Goal: Information Seeking & Learning: Learn about a topic

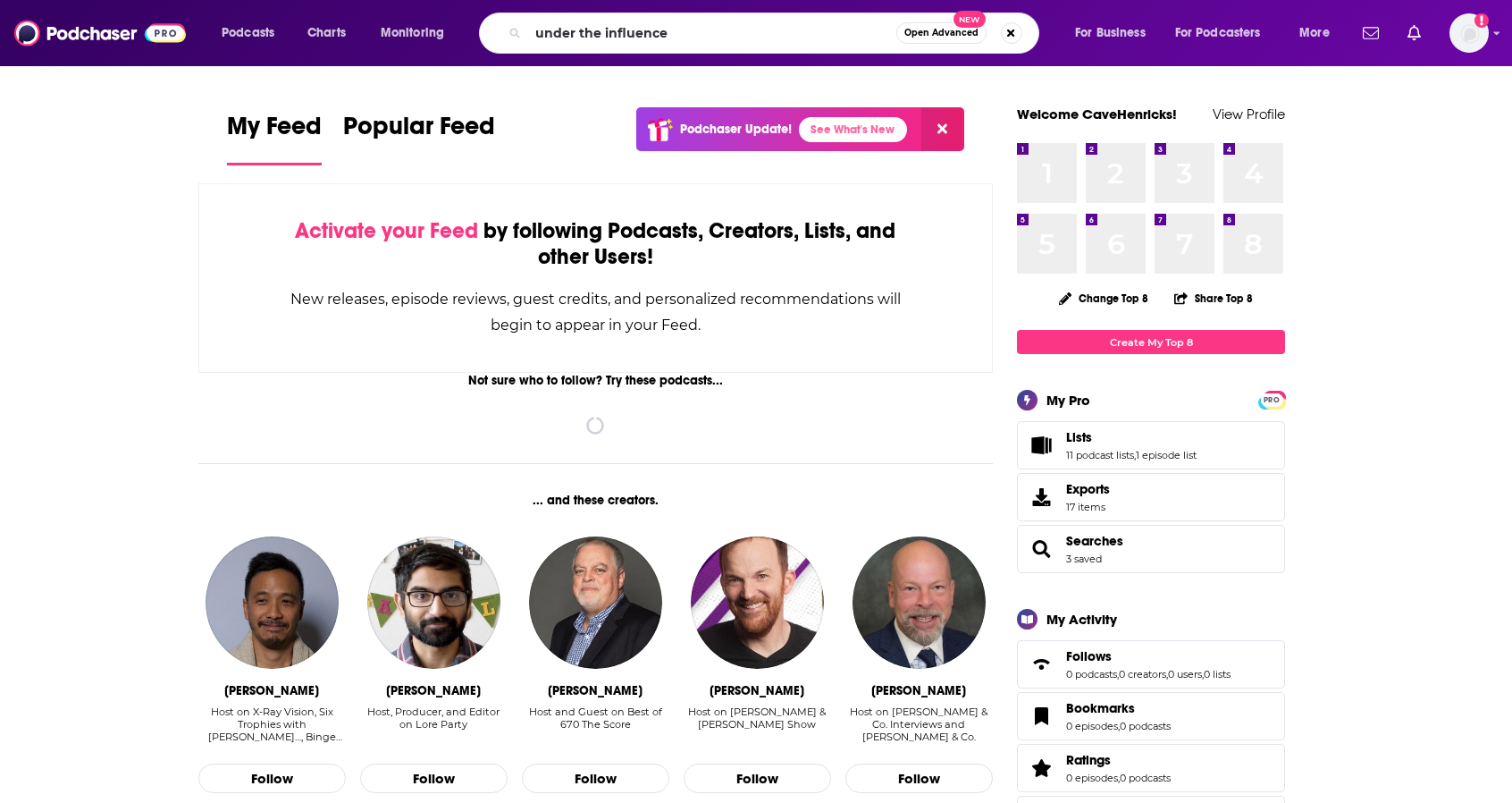
type input "under the influence"
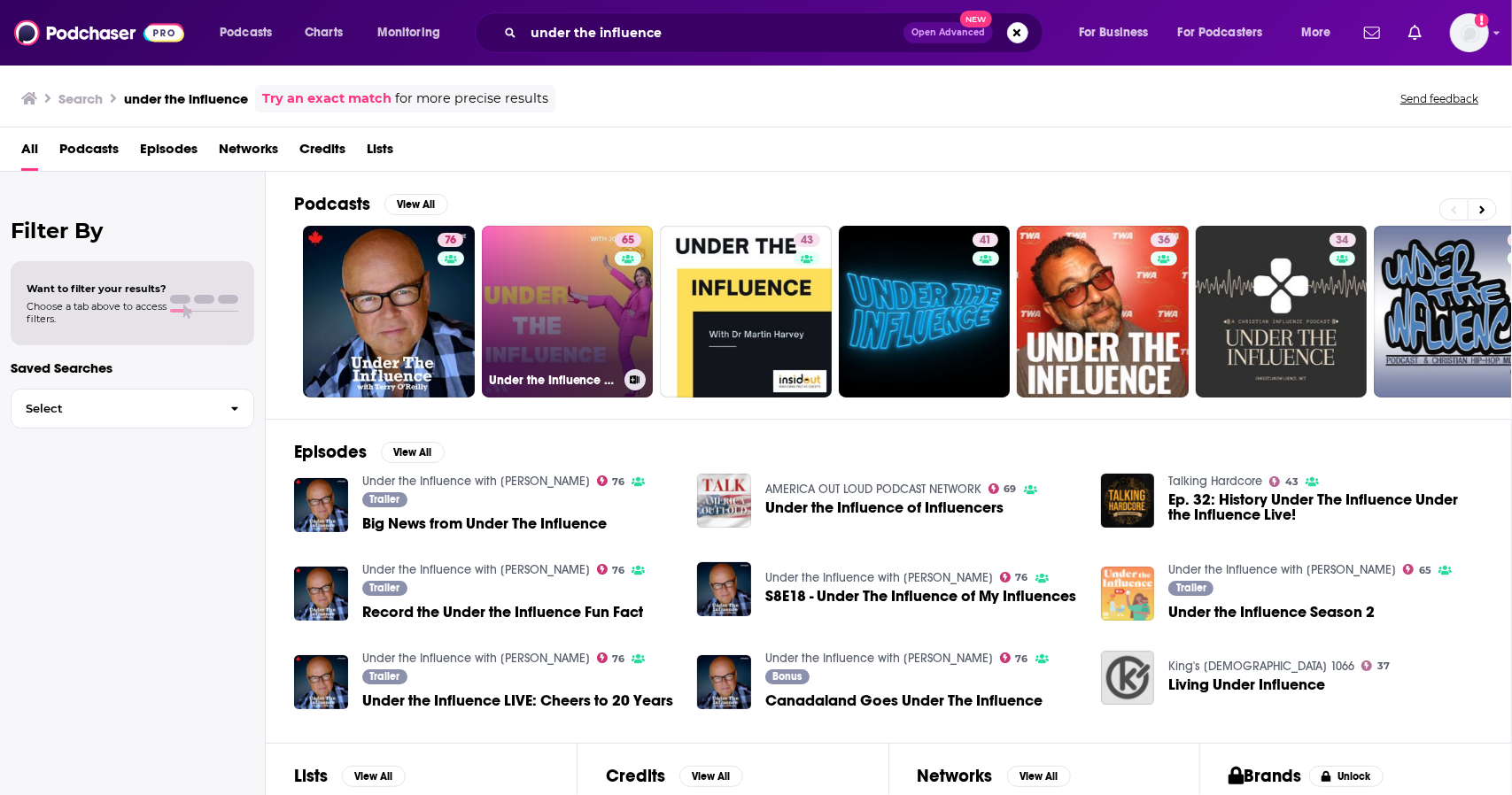
click at [590, 337] on link "65 Under the Influence with [PERSON_NAME]" at bounding box center [567, 312] width 172 height 171
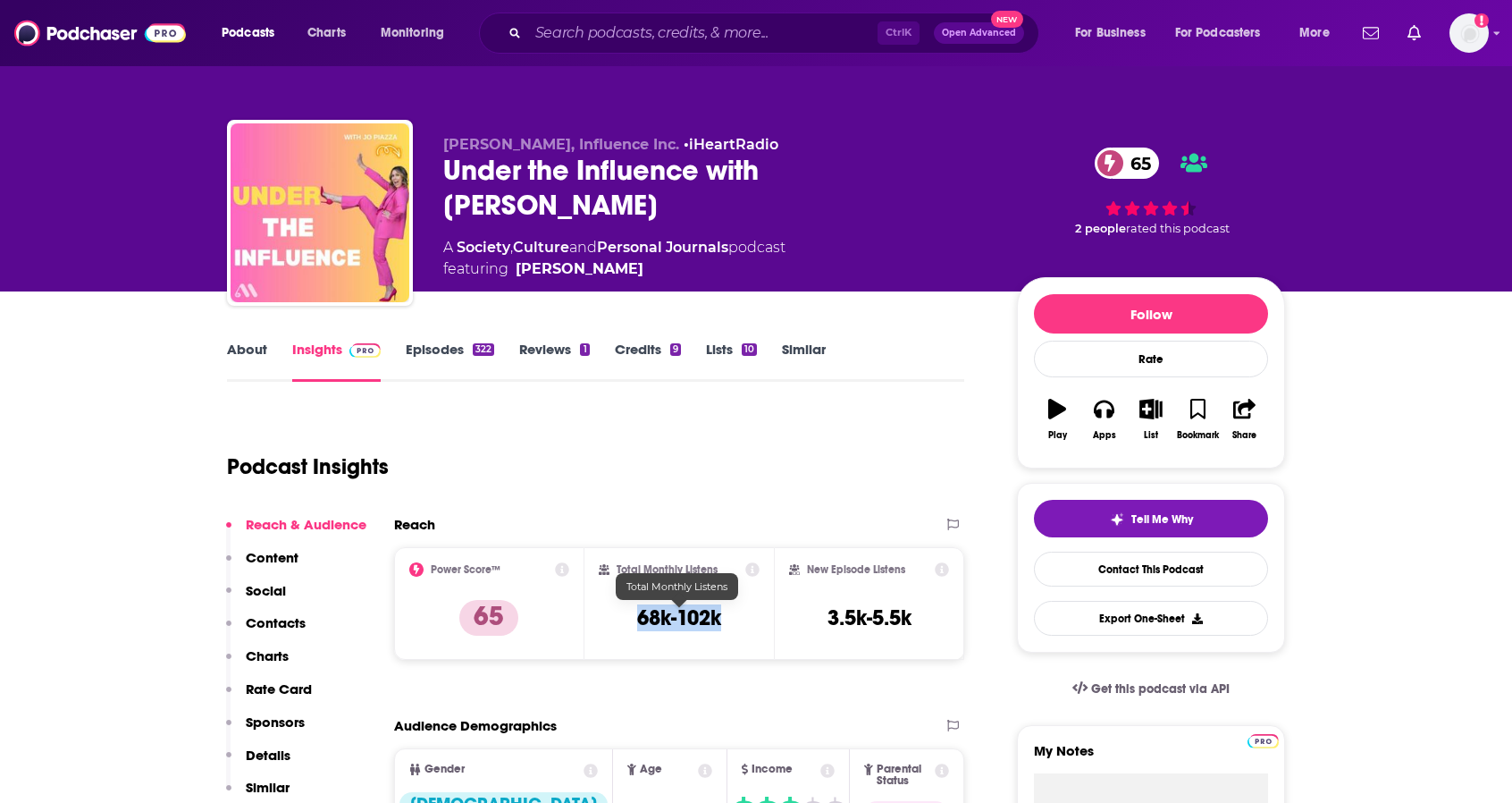
drag, startPoint x: 732, startPoint y: 620, endPoint x: 667, endPoint y: 619, distance: 65.0
click at [638, 619] on div "Total Monthly Listens 68k-102k" at bounding box center [680, 603] width 161 height 83
copy h3 "68k-102k"
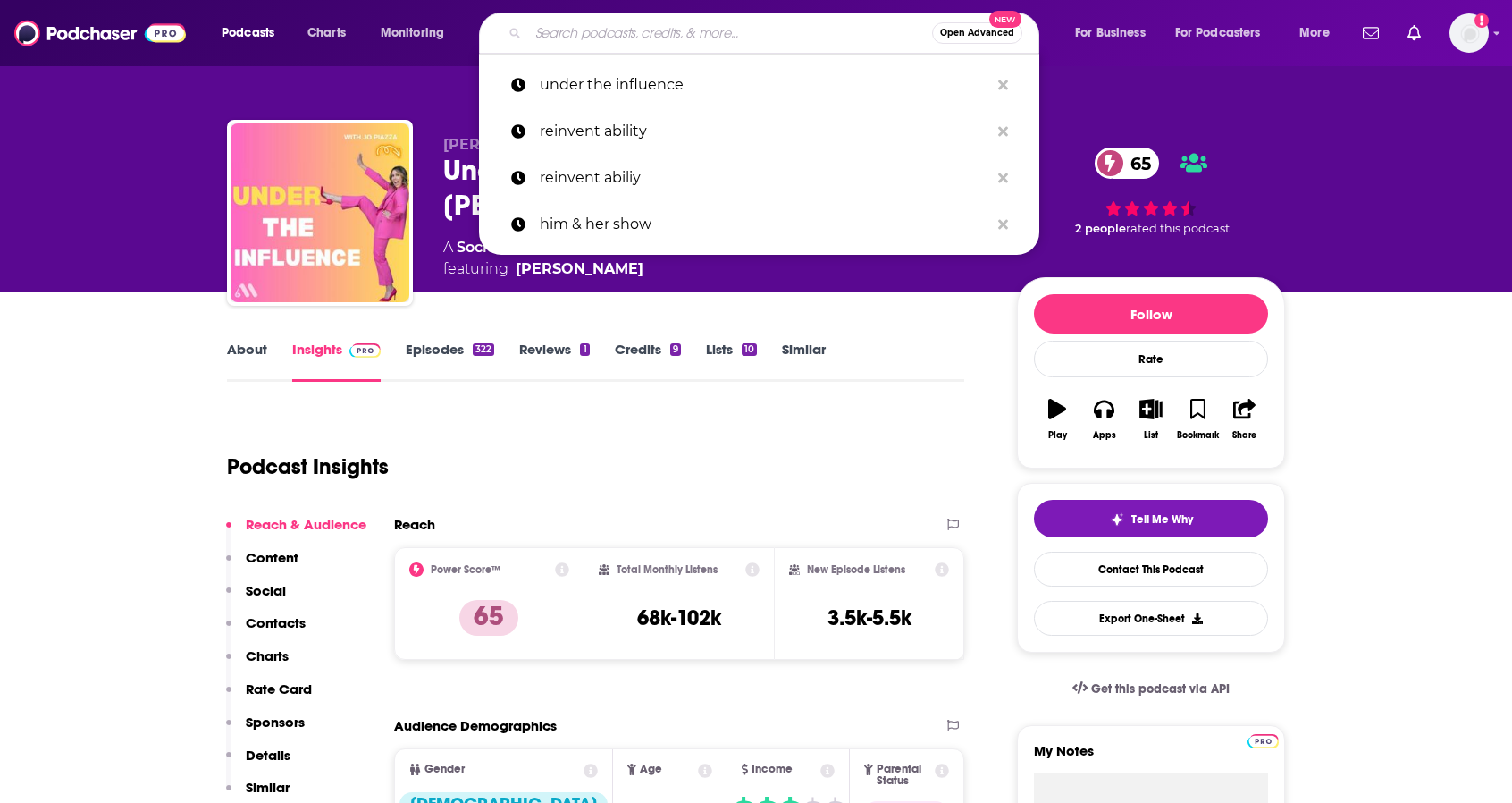
click at [611, 40] on input "Search podcasts, credits, & more..." at bounding box center [730, 32] width 404 height 29
paste input "Edge of Work"
type input "Edge of Work"
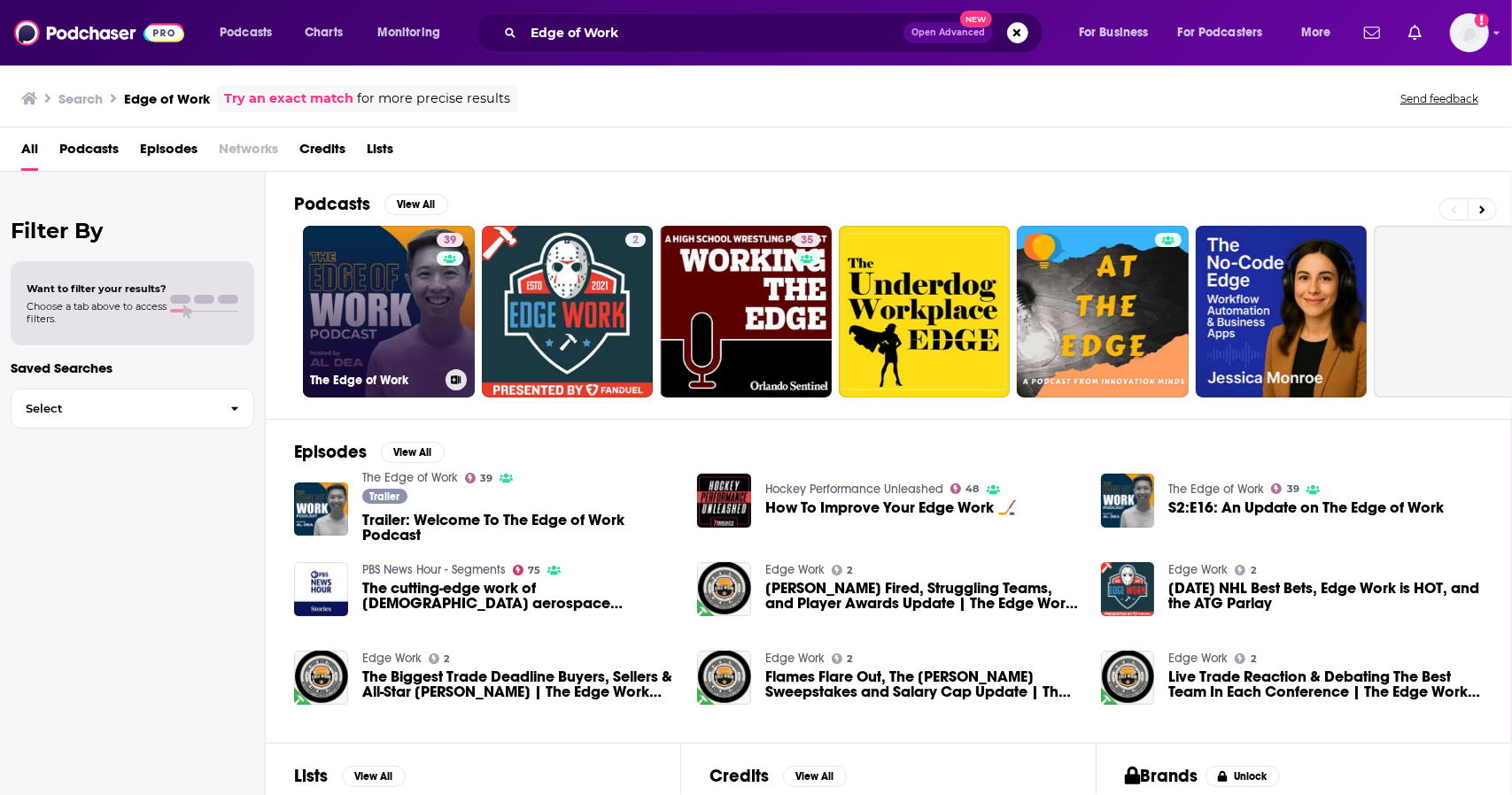
click at [343, 314] on link "39 The Edge of Work" at bounding box center [389, 312] width 172 height 171
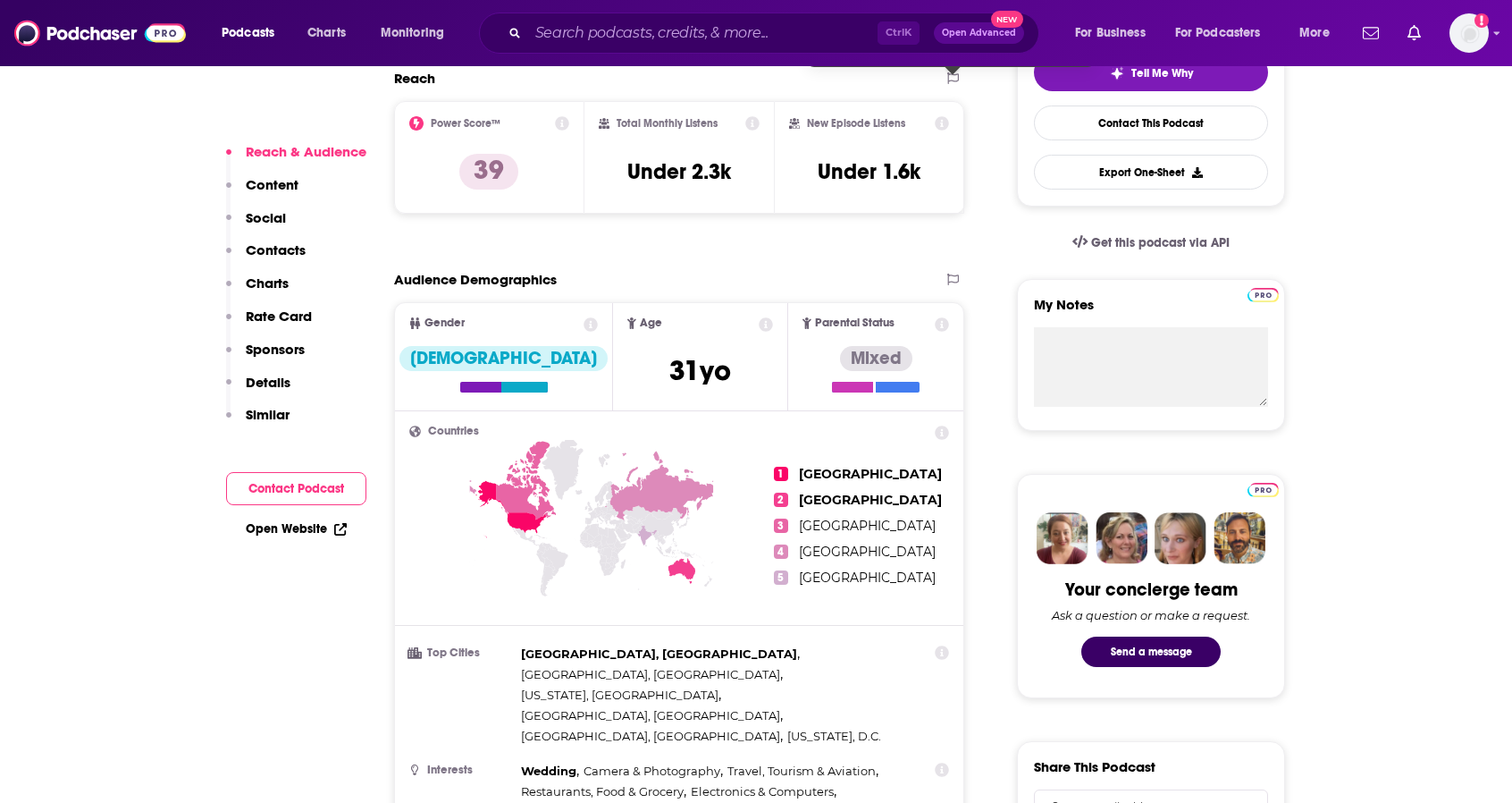
scroll to position [447, 0]
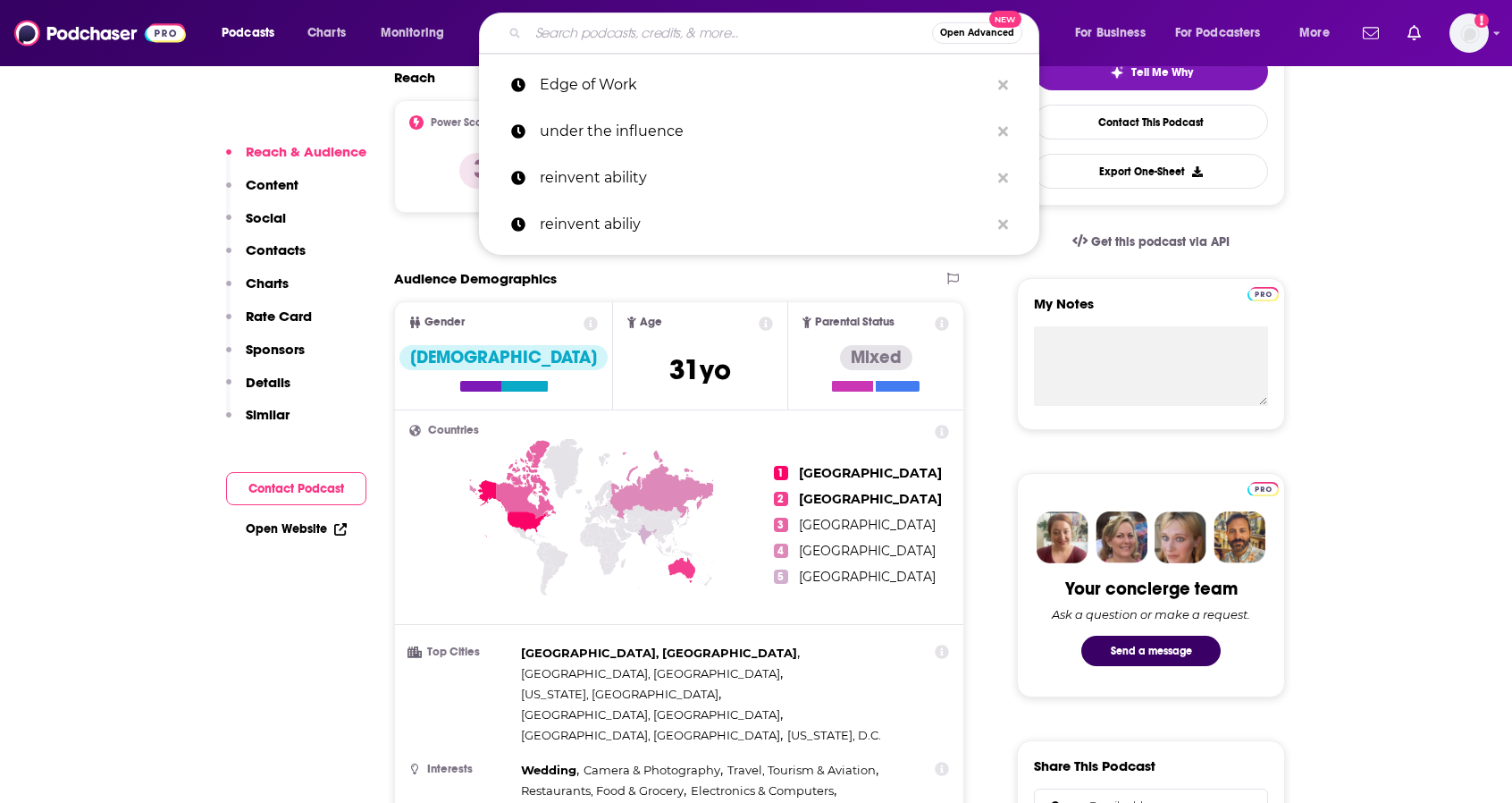
click at [577, 27] on input "Search podcasts, credits, & more..." at bounding box center [730, 32] width 404 height 29
paste input "Grey Areas Podcast"
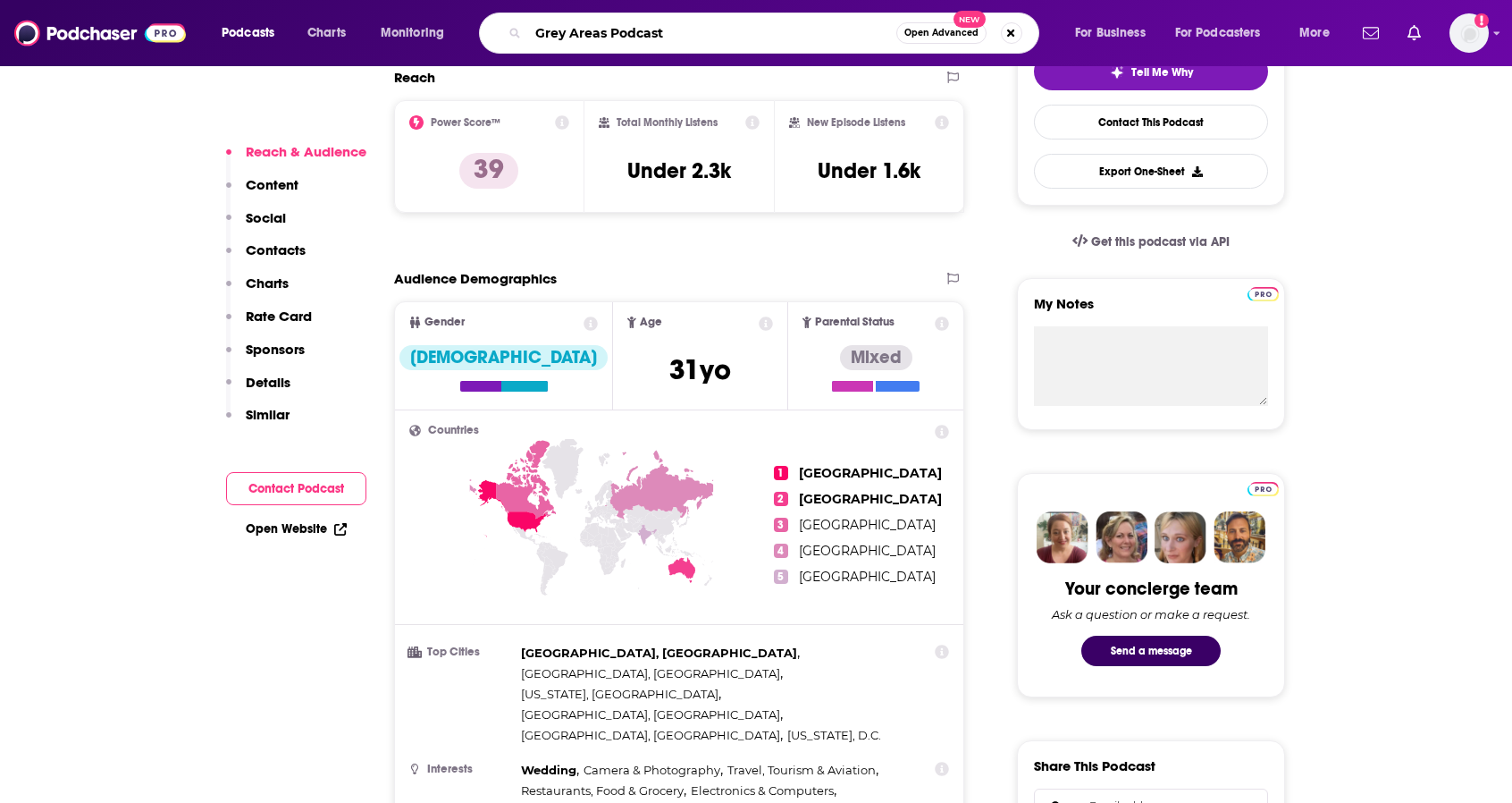
click at [647, 31] on input "Grey Areas Podcast" at bounding box center [712, 32] width 368 height 29
type input "Grey Areas"
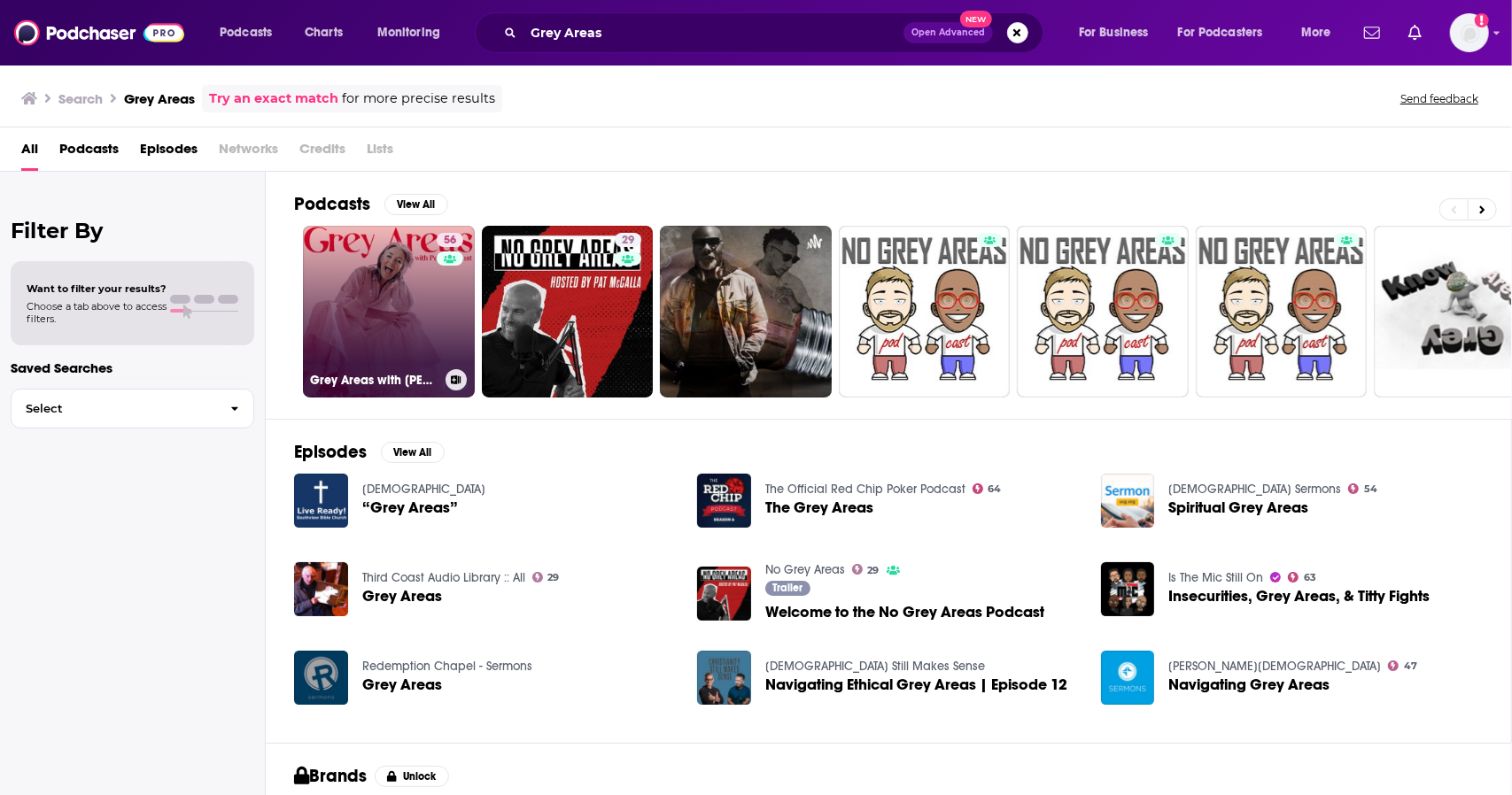
click at [381, 296] on link "56 Grey Areas with [PERSON_NAME]" at bounding box center [389, 312] width 172 height 171
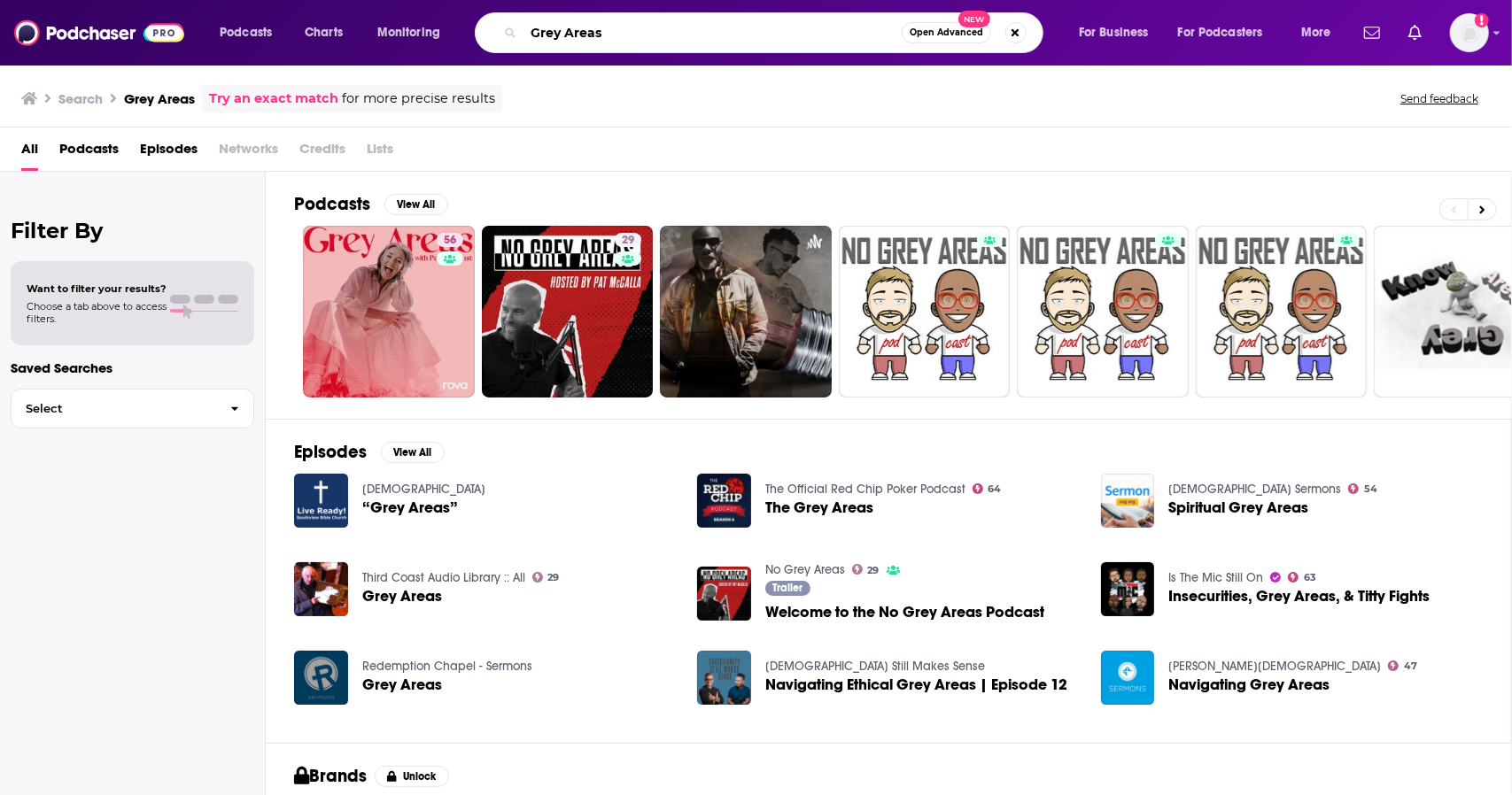
drag, startPoint x: 668, startPoint y: 34, endPoint x: 421, endPoint y: 17, distance: 247.6
click at [427, 14] on div "Podcasts Charts Monitoring Grey Areas Open Advanced New For Business For Podcas…" at bounding box center [778, 33] width 1141 height 41
paste input "TruthWorks Podcast"
type input "TruthWorks Podcast"
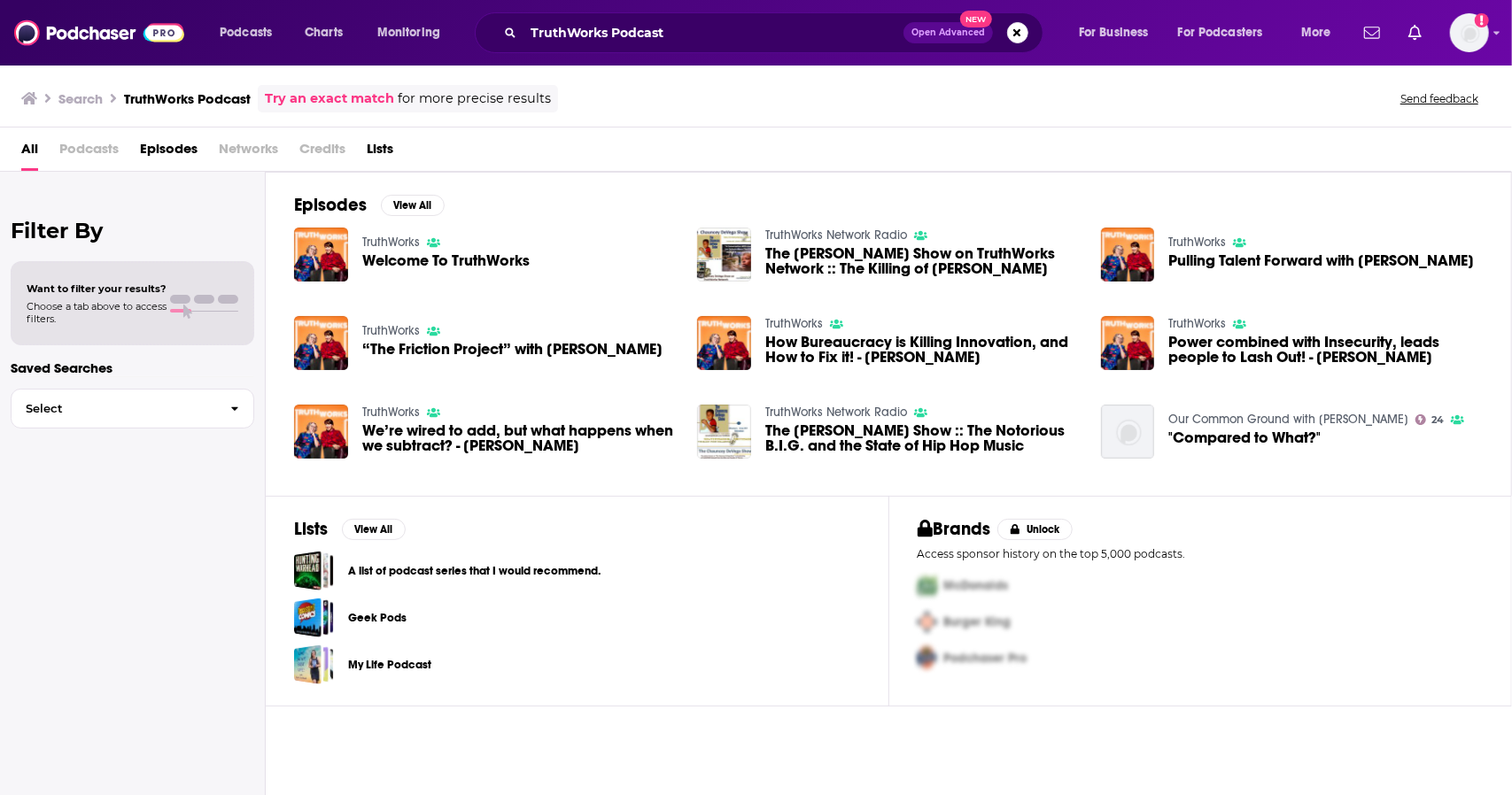
click at [464, 262] on span "Welcome To TruthWorks" at bounding box center [446, 260] width 168 height 15
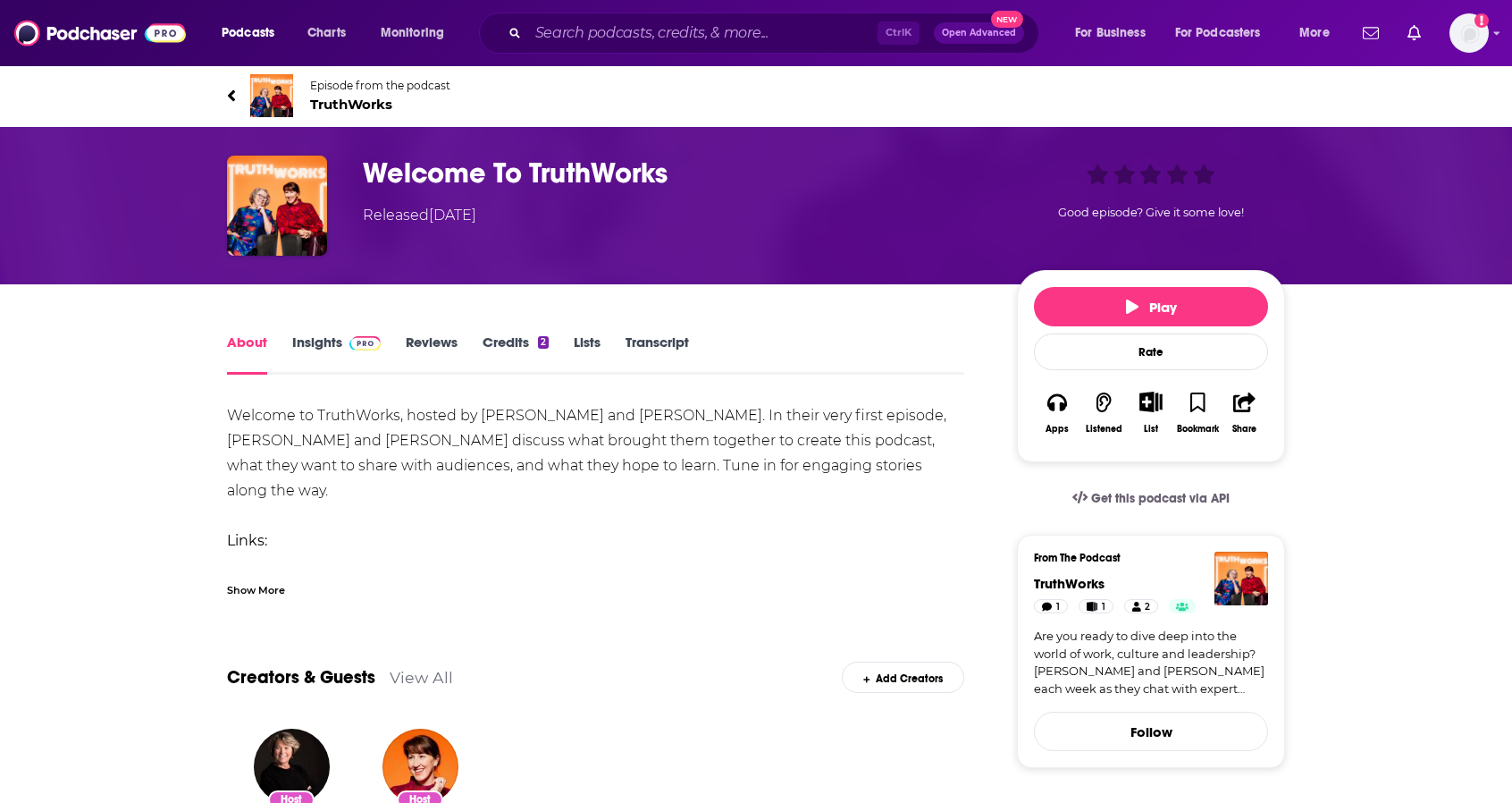
click at [378, 102] on span "TruthWorks" at bounding box center [380, 103] width 141 height 17
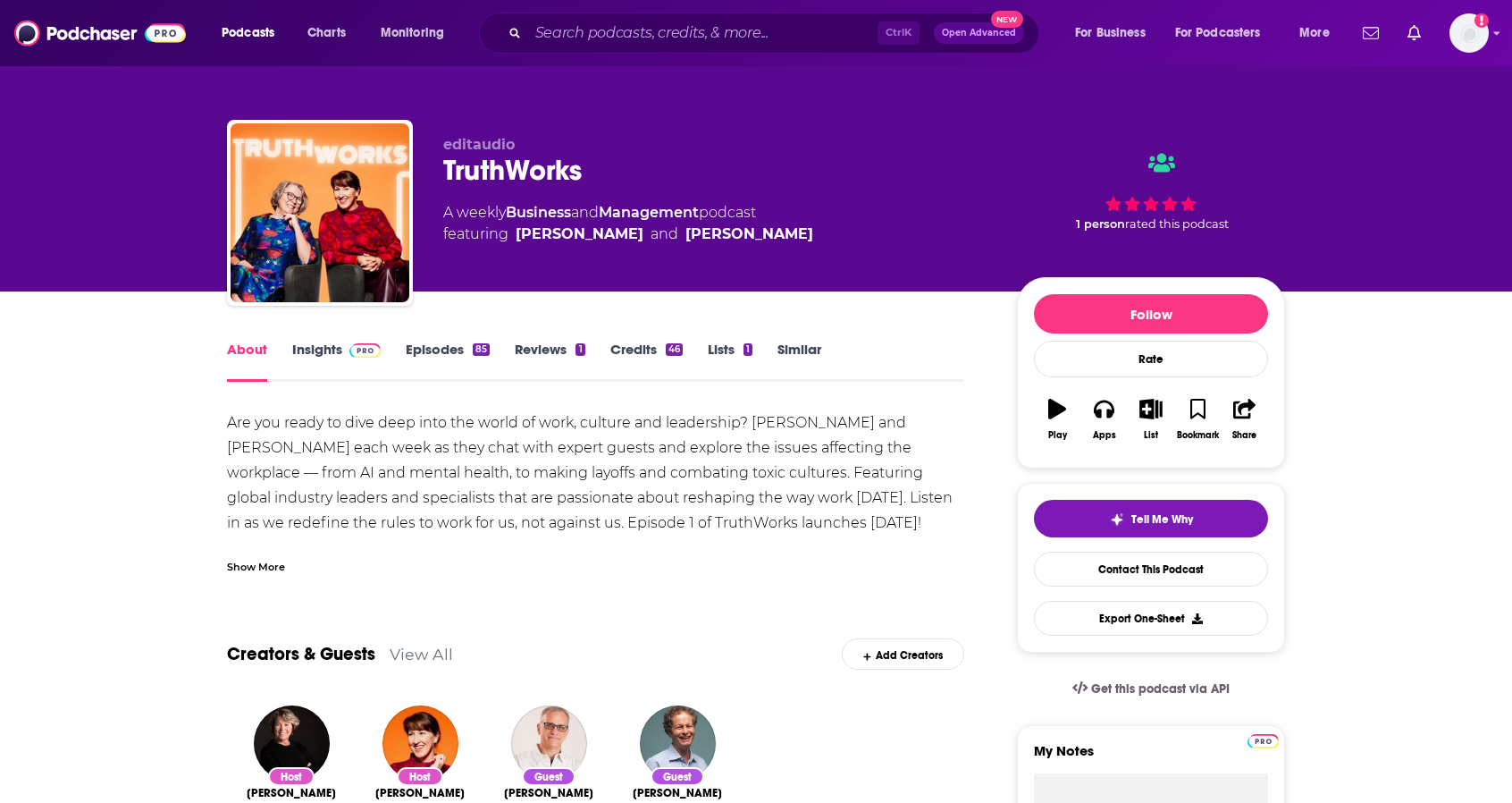
click at [323, 351] on link "Insights" at bounding box center [336, 361] width 89 height 41
